Goal: Information Seeking & Learning: Learn about a topic

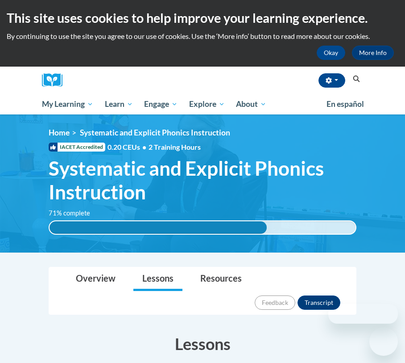
click at [295, 174] on span "Systematic and Explicit Phonics Instruction" at bounding box center [203, 179] width 308 height 47
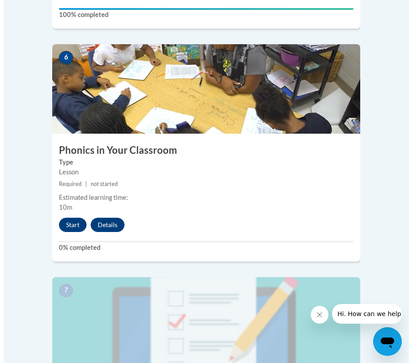
scroll to position [1474, 0]
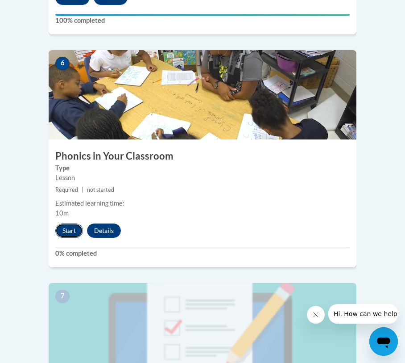
click at [74, 223] on button "Start" at bounding box center [69, 230] width 28 height 14
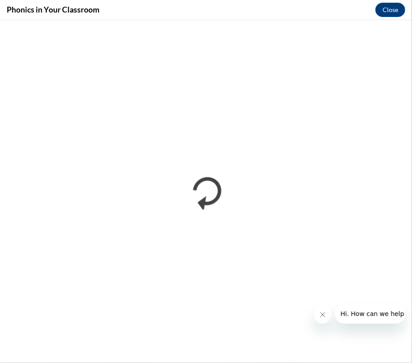
scroll to position [0, 0]
